Goal: Information Seeking & Learning: Learn about a topic

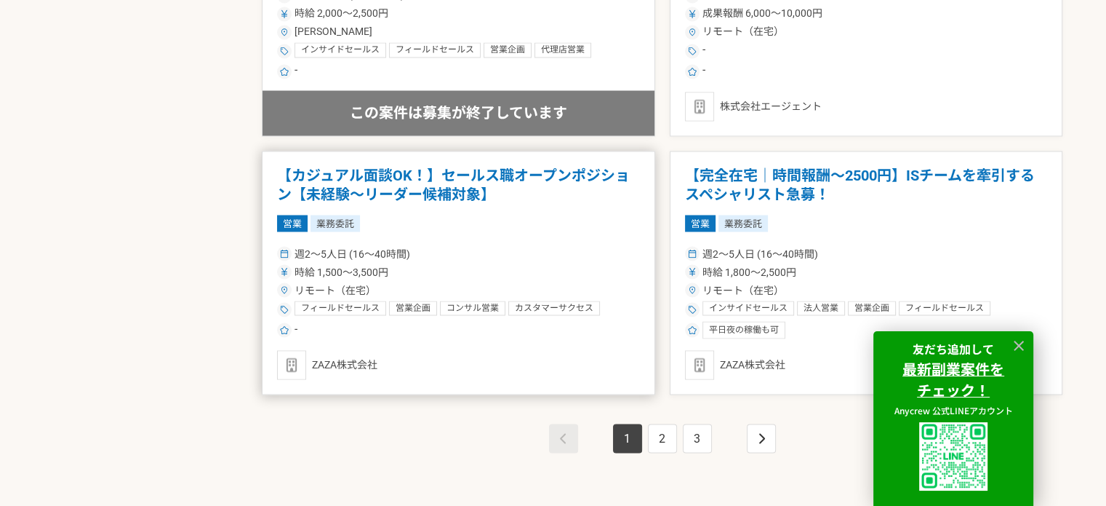
scroll to position [2692, 0]
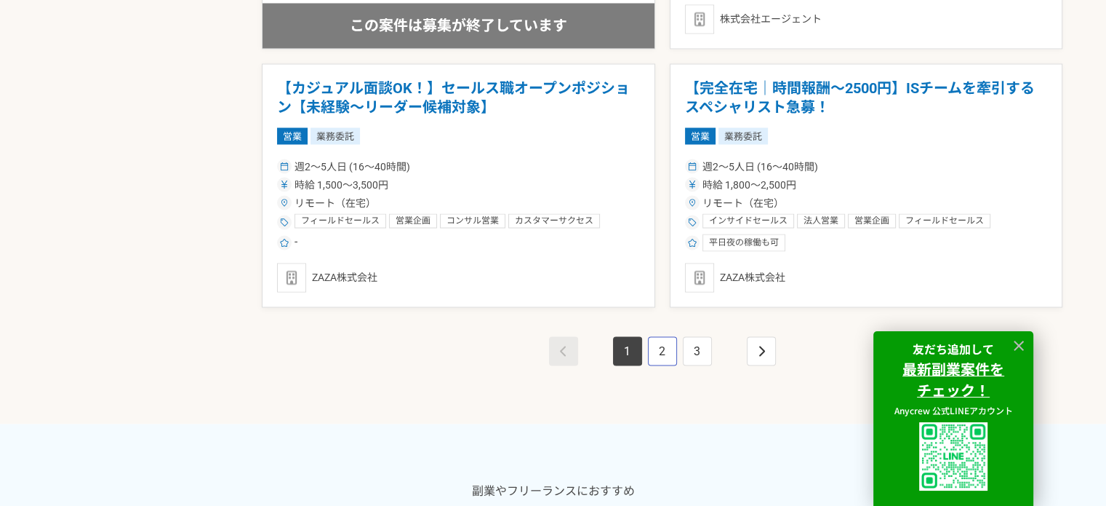
click at [661, 347] on link "2" at bounding box center [662, 350] width 29 height 29
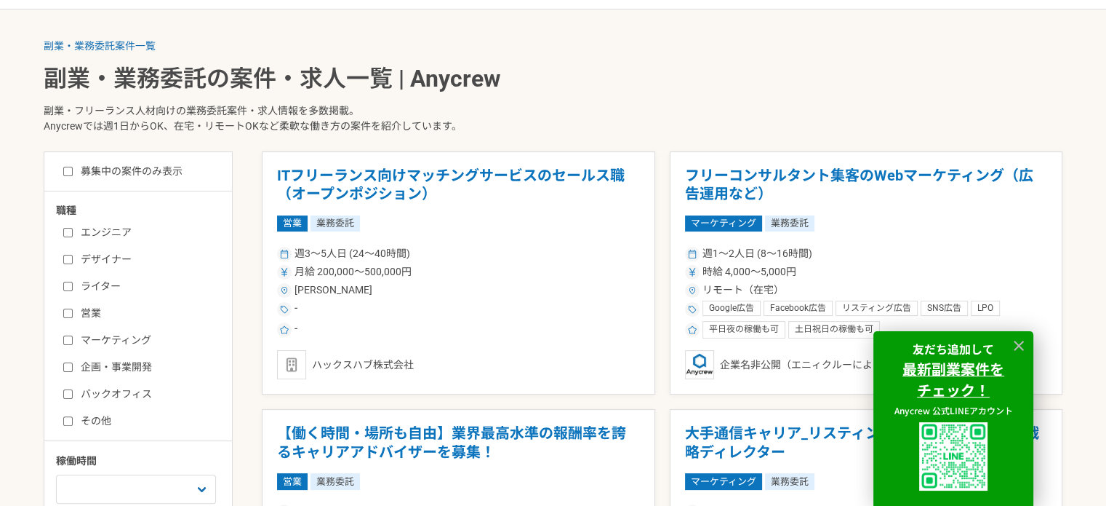
scroll to position [291, 0]
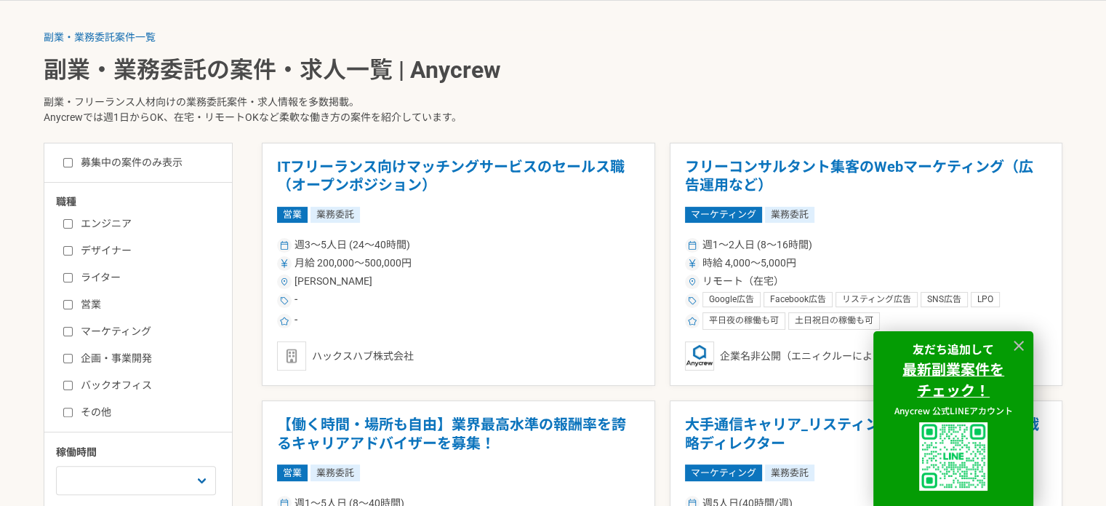
click at [69, 220] on input "エンジニア" at bounding box center [67, 223] width 9 height 9
checkbox input "true"
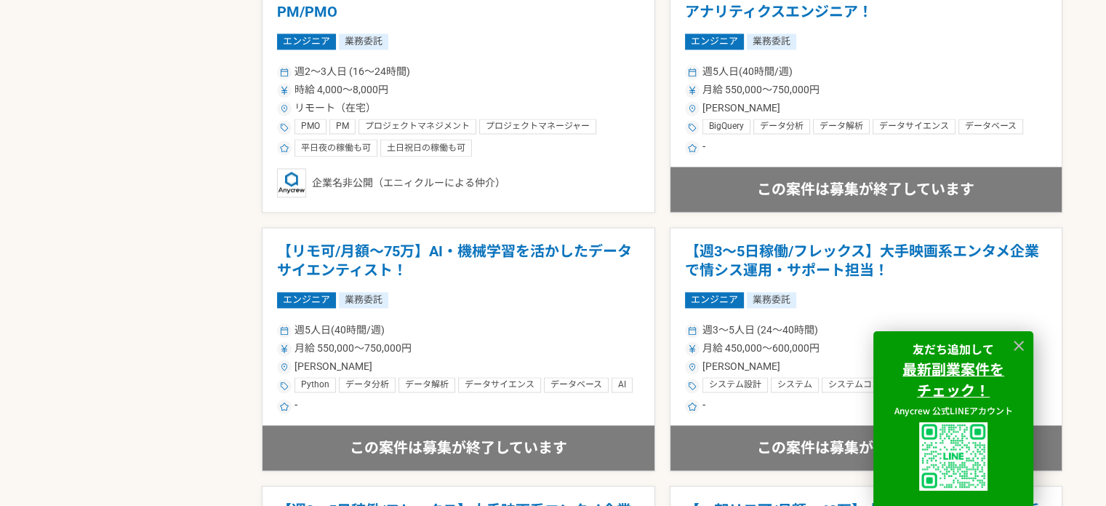
scroll to position [2619, 0]
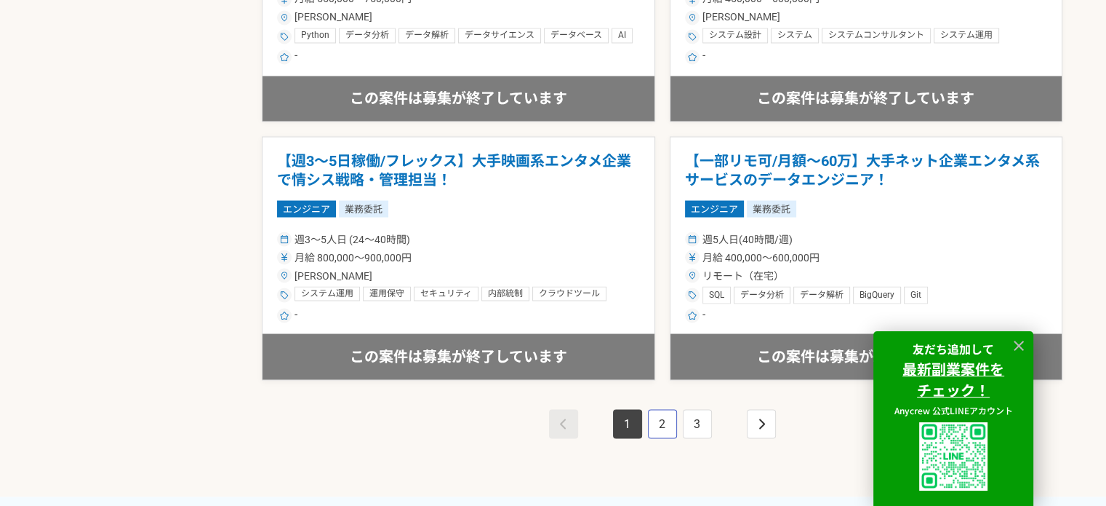
click at [653, 418] on link "2" at bounding box center [662, 423] width 29 height 29
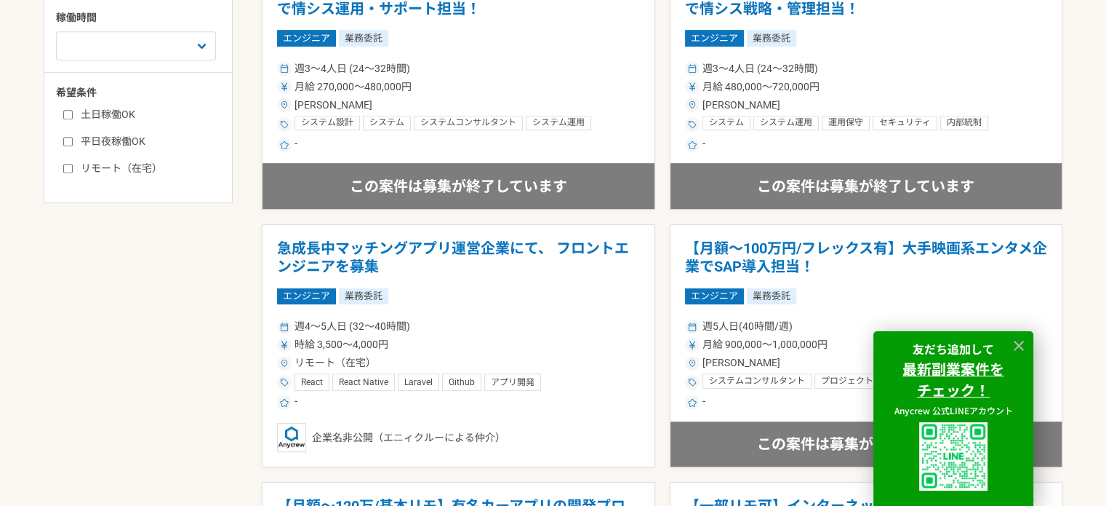
scroll to position [727, 0]
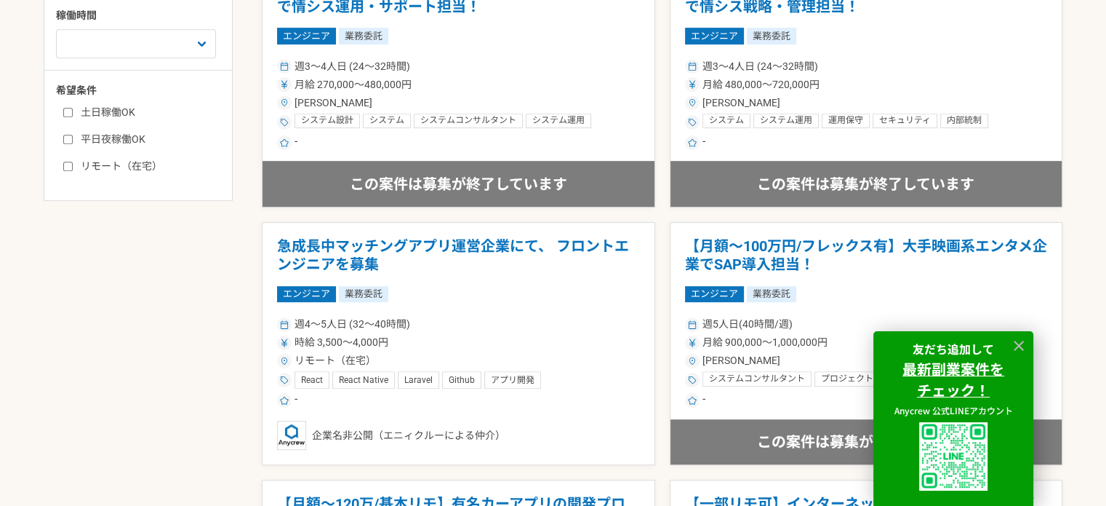
click at [62, 109] on div "土日稼働OK 平日夜稼働OK リモート（在宅）" at bounding box center [143, 136] width 175 height 73
click at [64, 110] on input "土日稼働OK" at bounding box center [67, 112] width 9 height 9
checkbox input "true"
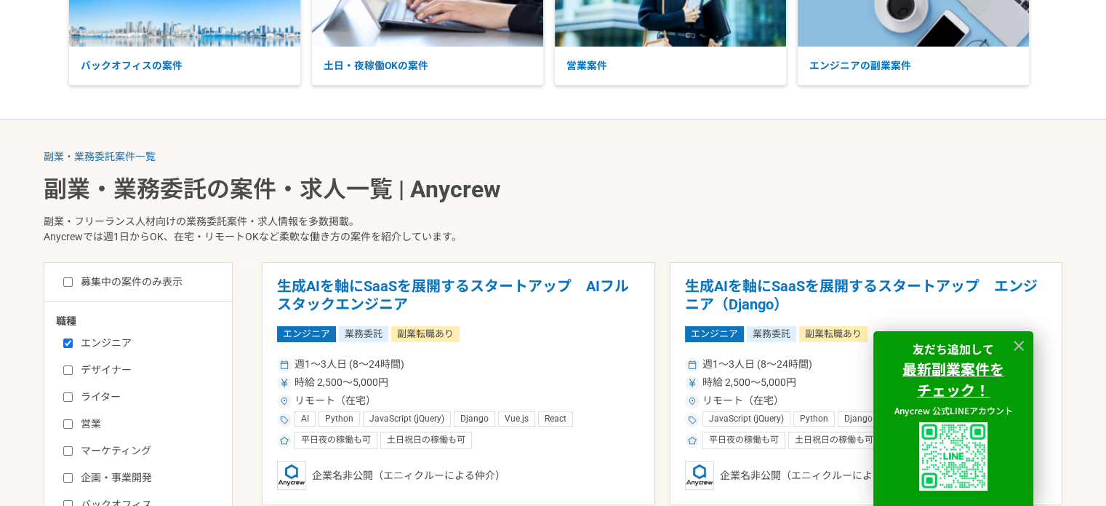
scroll to position [436, 0]
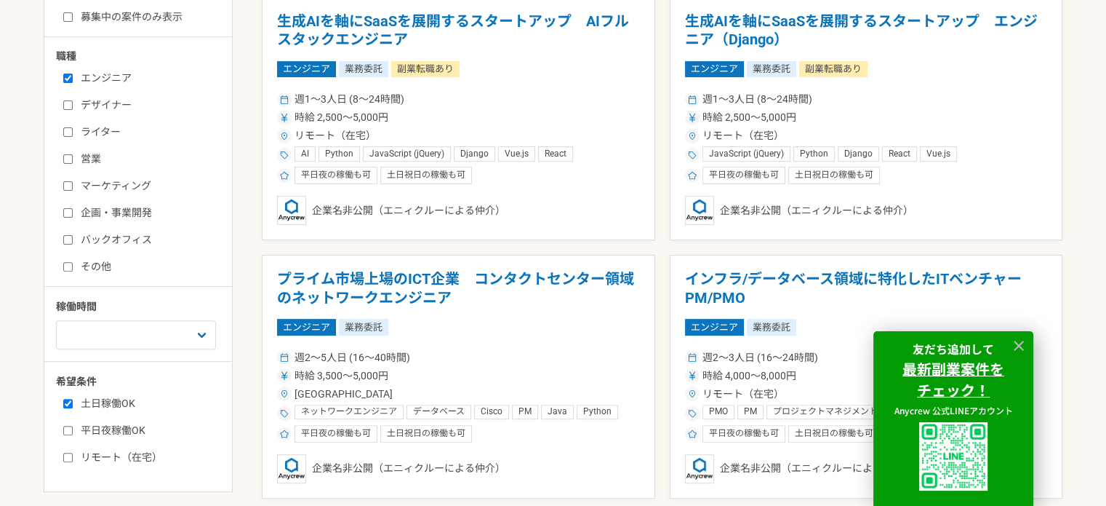
click at [67, 426] on input "平日夜稼働OK" at bounding box center [67, 430] width 9 height 9
checkbox input "true"
click at [64, 455] on input "リモート（在宅）" at bounding box center [67, 456] width 9 height 9
checkbox input "true"
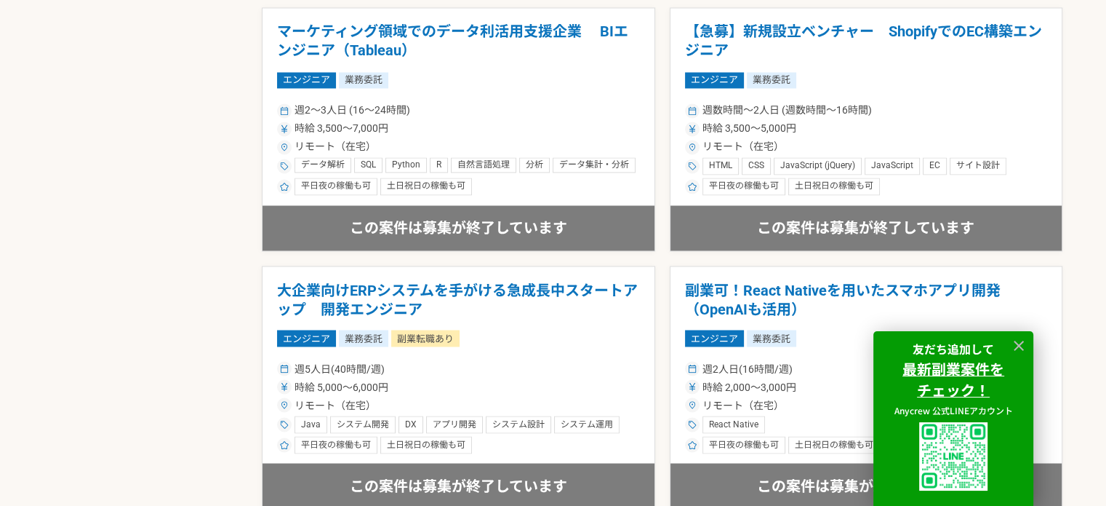
scroll to position [2764, 0]
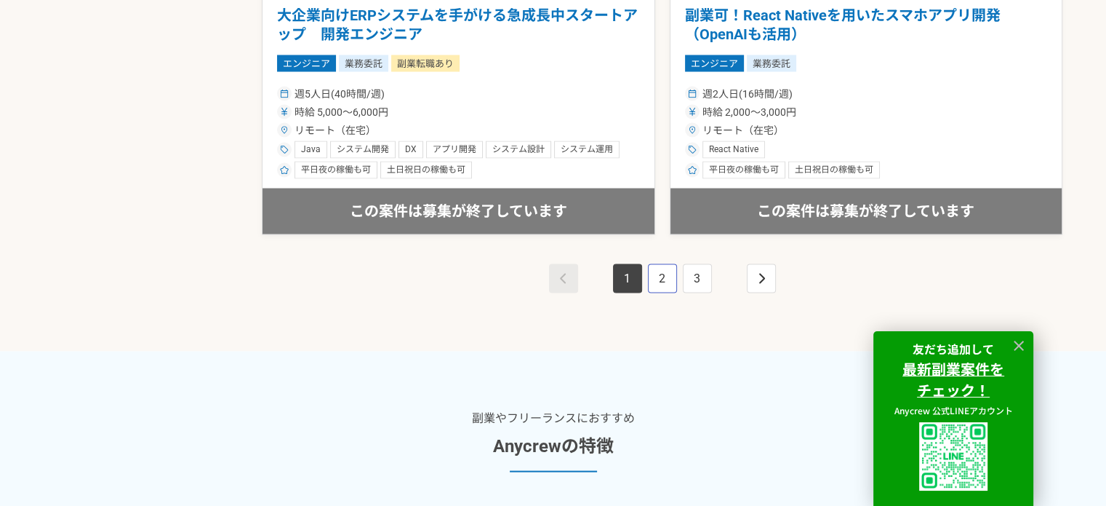
click at [674, 279] on link "2" at bounding box center [662, 277] width 29 height 29
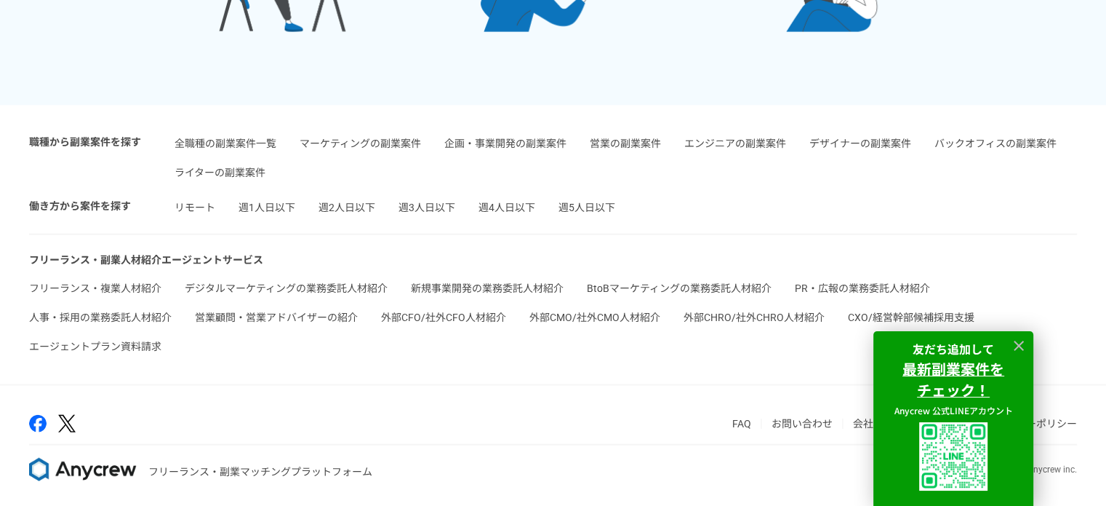
scroll to position [436, 0]
